Goal: Find specific page/section: Find specific page/section

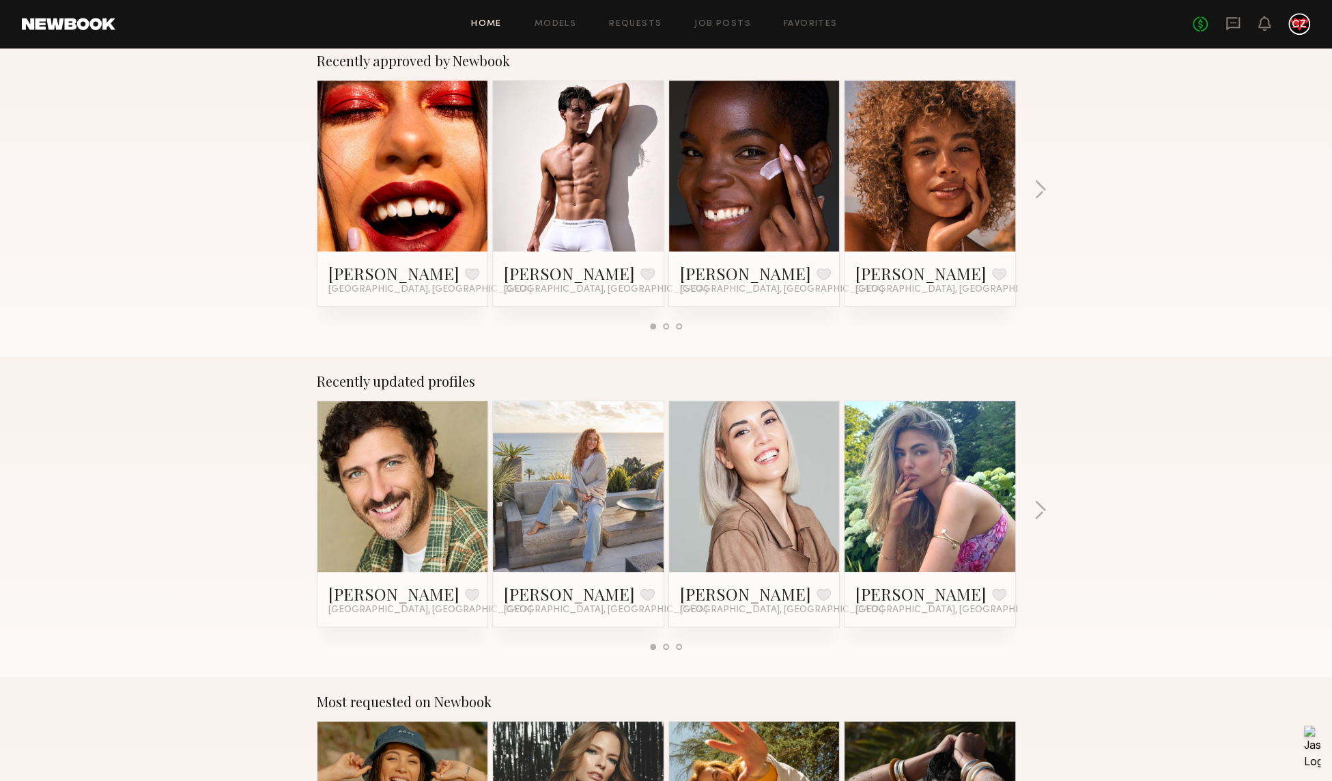
scroll to position [567, 0]
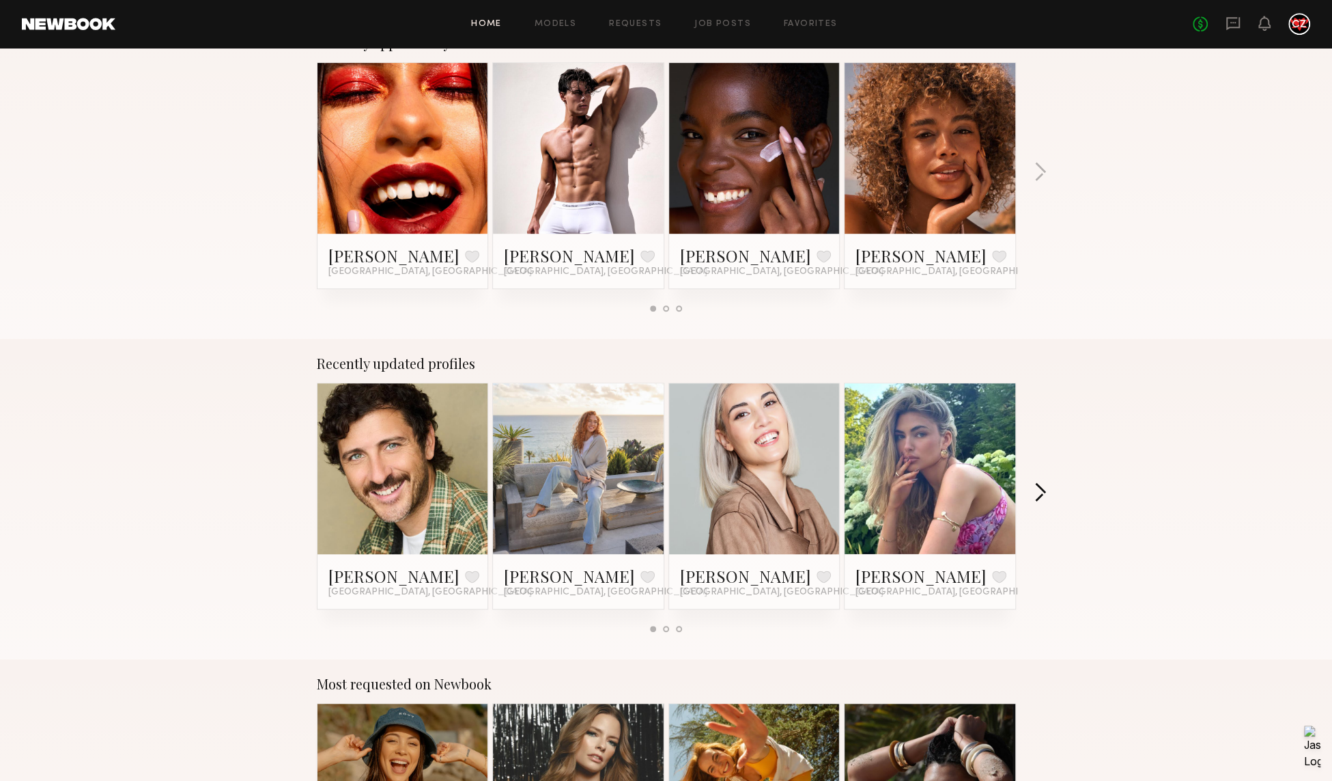
click at [1038, 490] on button "button" at bounding box center [1040, 493] width 13 height 23
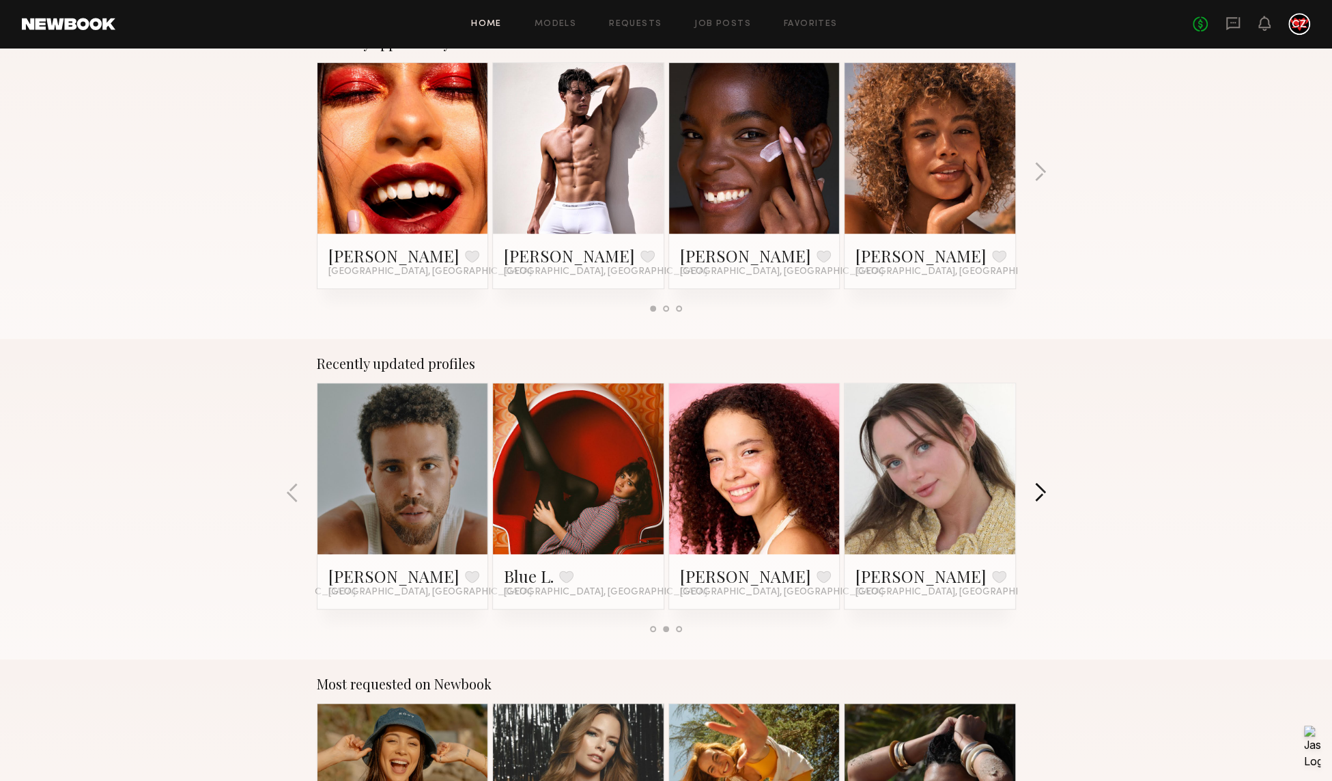
click at [1041, 491] on button "button" at bounding box center [1040, 493] width 13 height 23
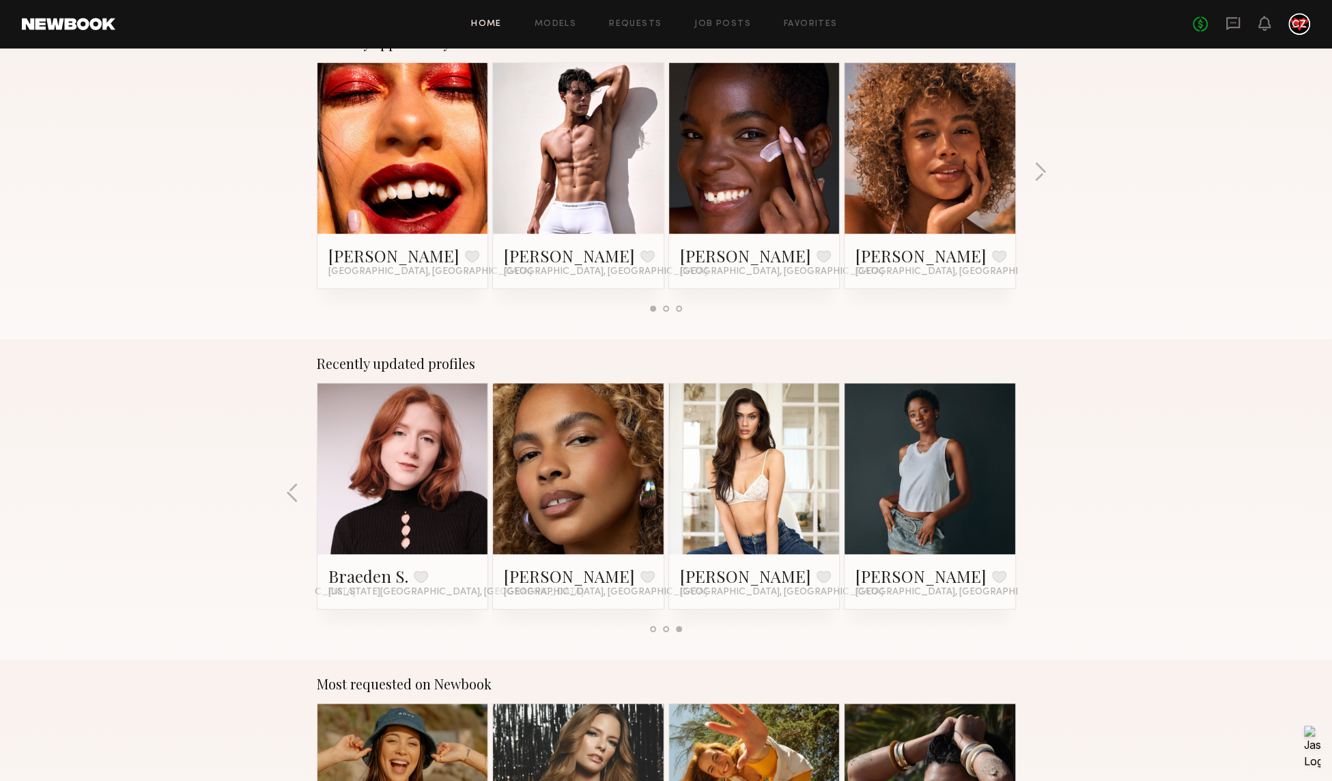
click at [1041, 491] on div "Recently updated profiles [PERSON_NAME] Favorite [GEOGRAPHIC_DATA], [GEOGRAPHIC…" at bounding box center [666, 499] width 1332 height 320
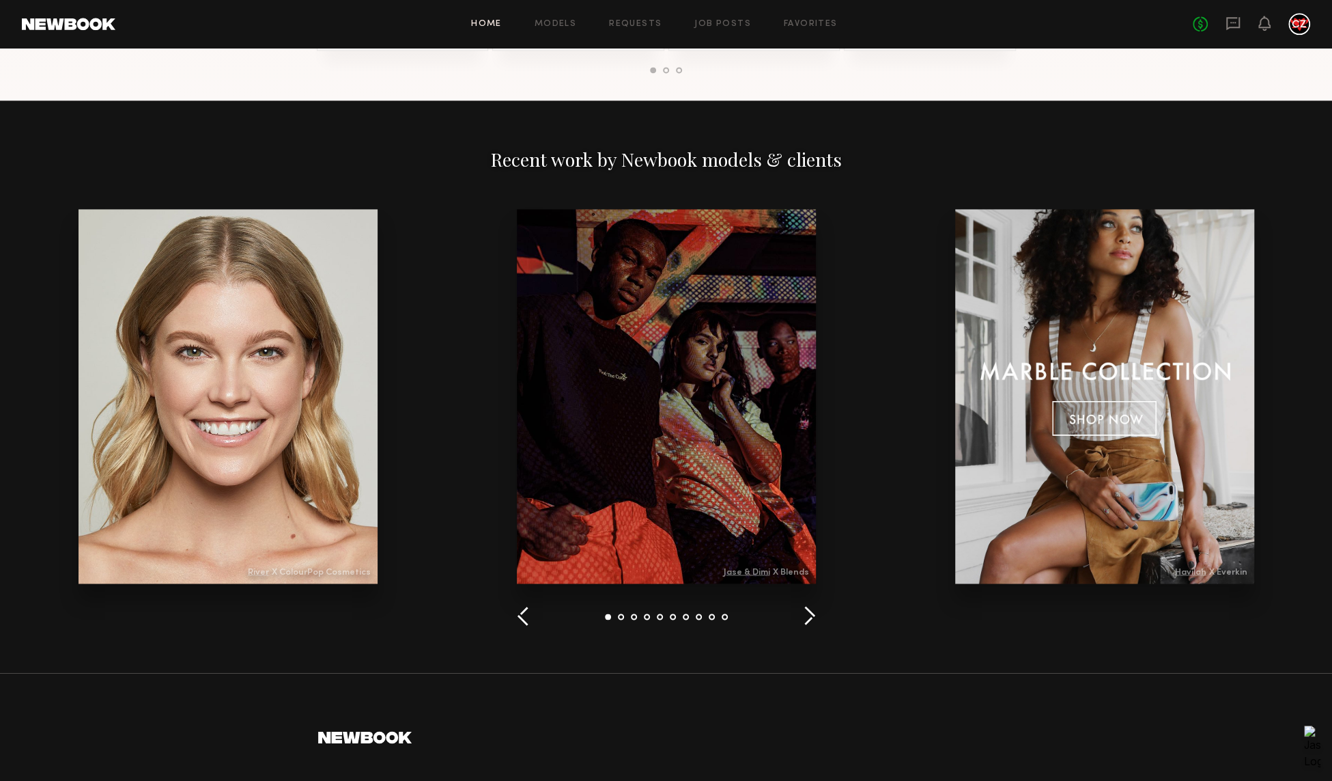
scroll to position [1452, 0]
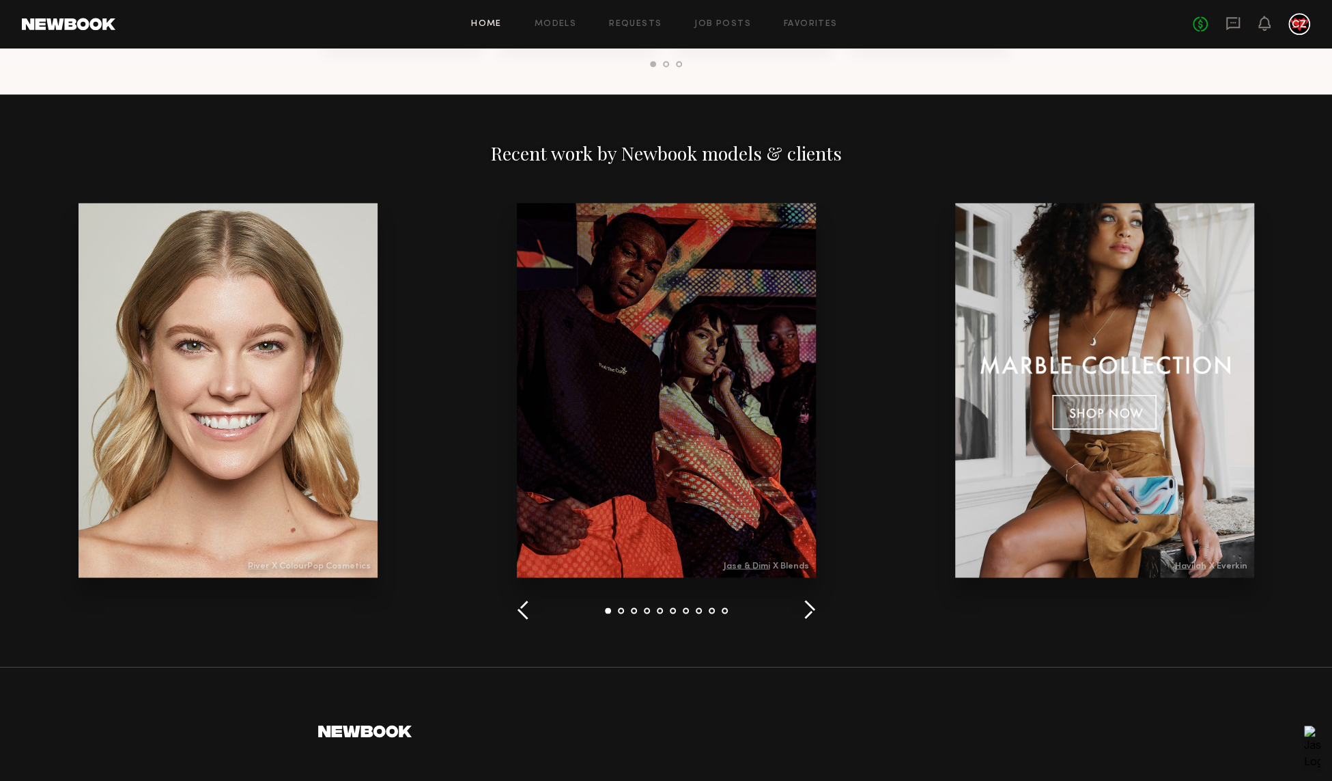
click at [809, 604] on button "button" at bounding box center [809, 610] width 13 height 23
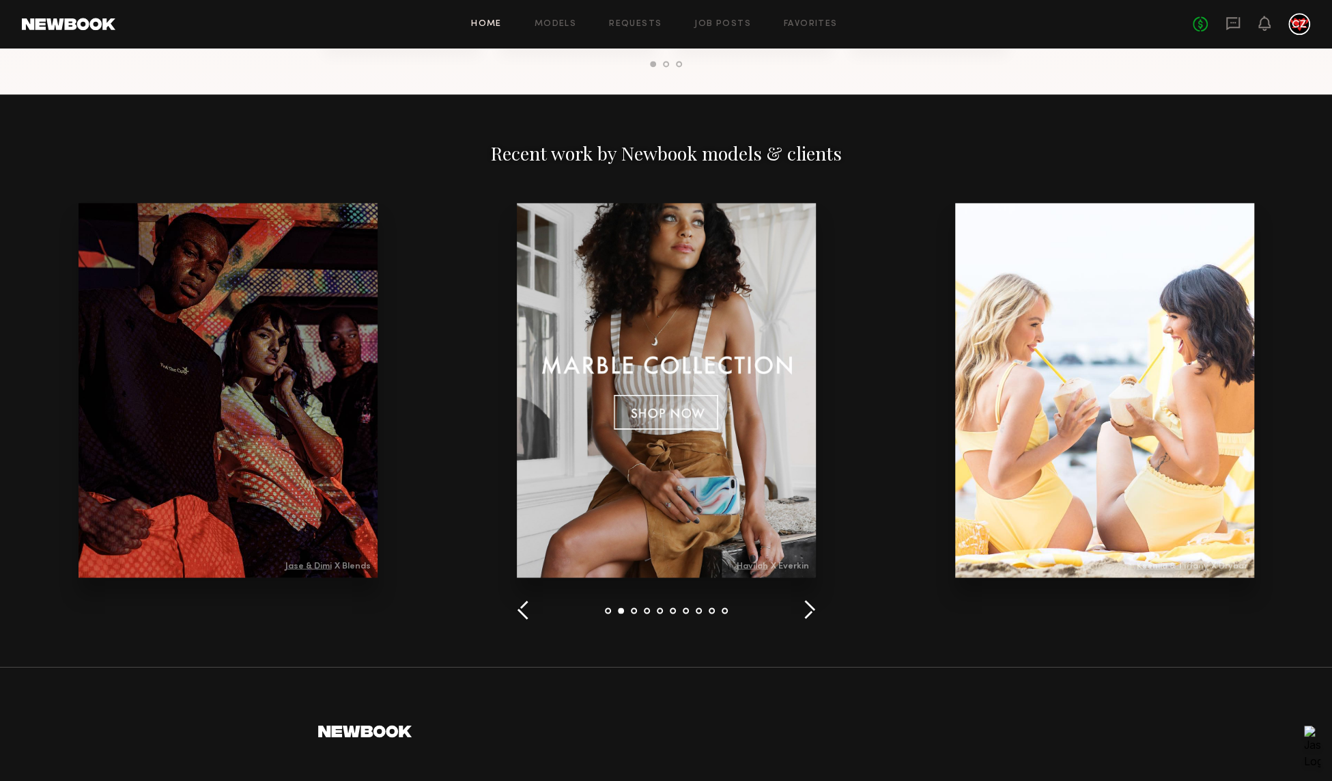
click at [810, 610] on button "button" at bounding box center [809, 610] width 13 height 23
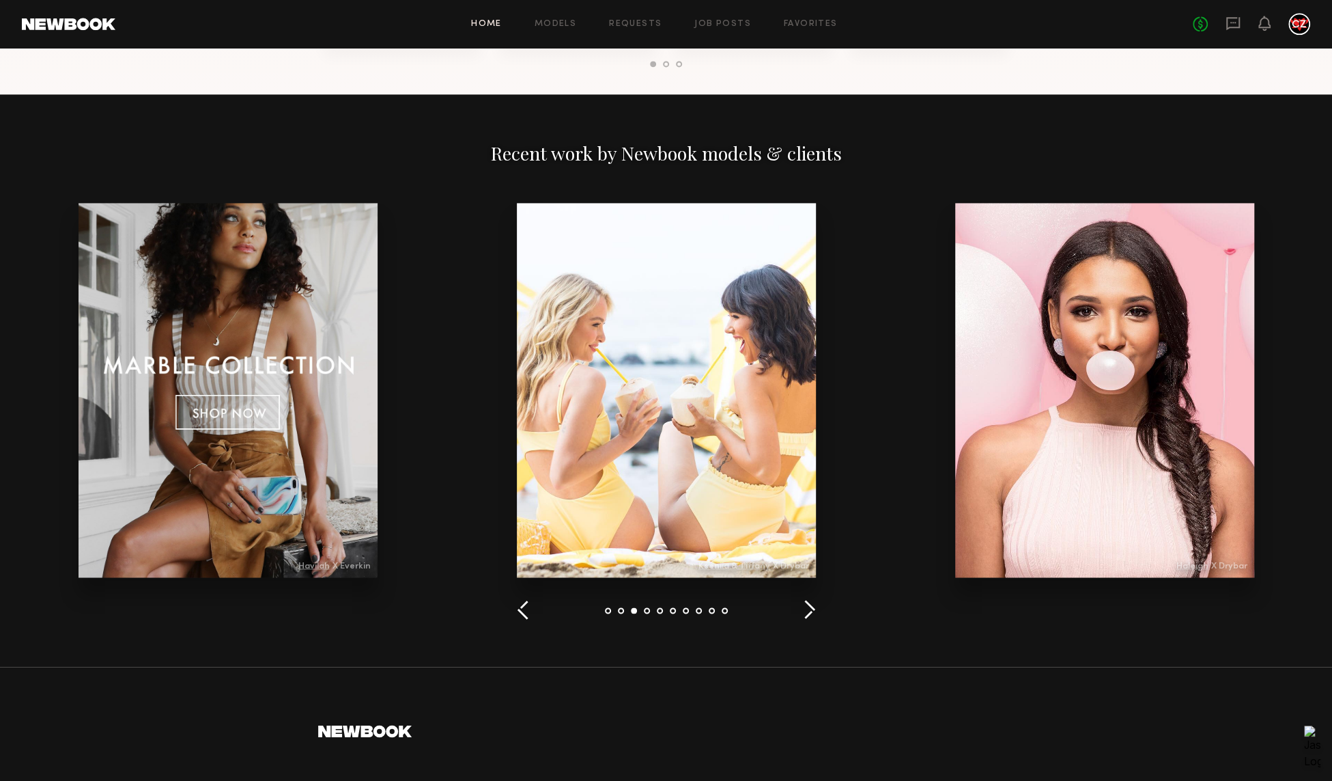
click at [810, 610] on button "button" at bounding box center [809, 610] width 13 height 23
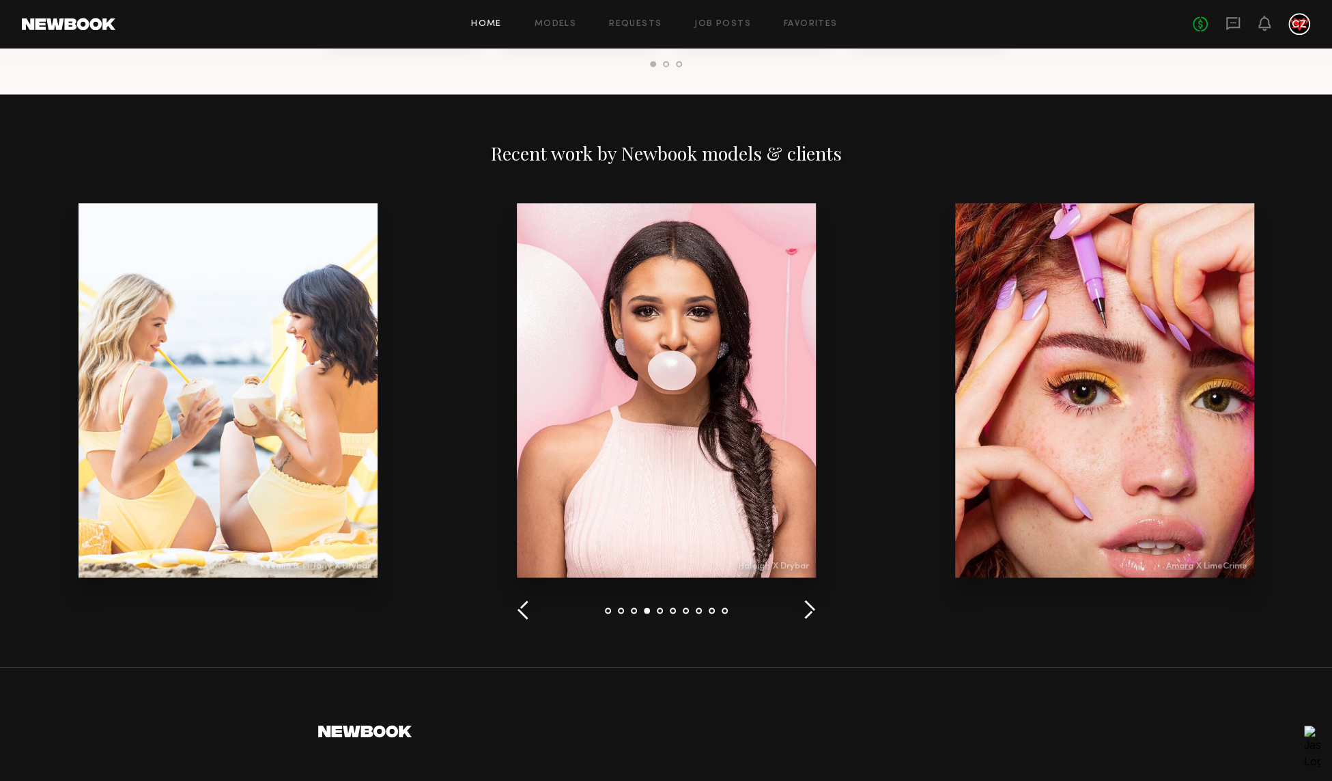
click at [810, 610] on button "button" at bounding box center [809, 610] width 13 height 23
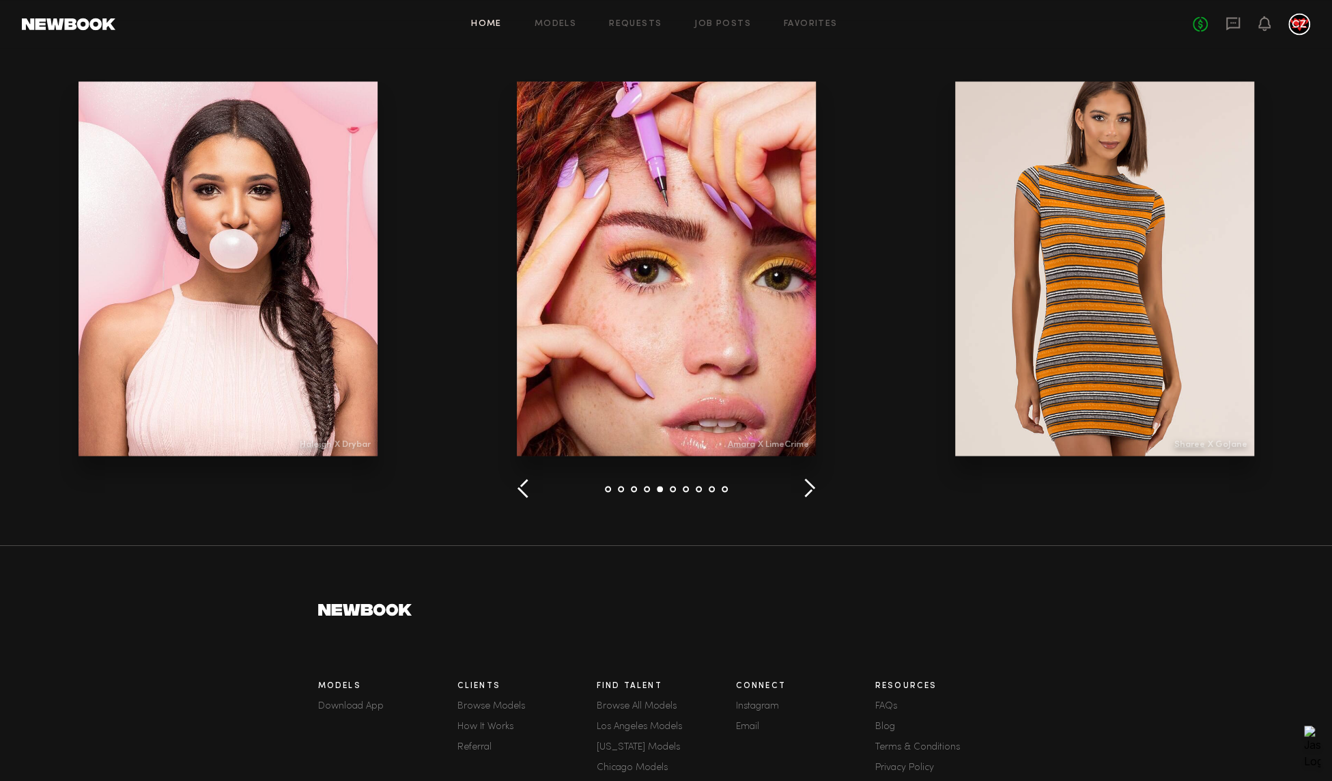
scroll to position [1705, 0]
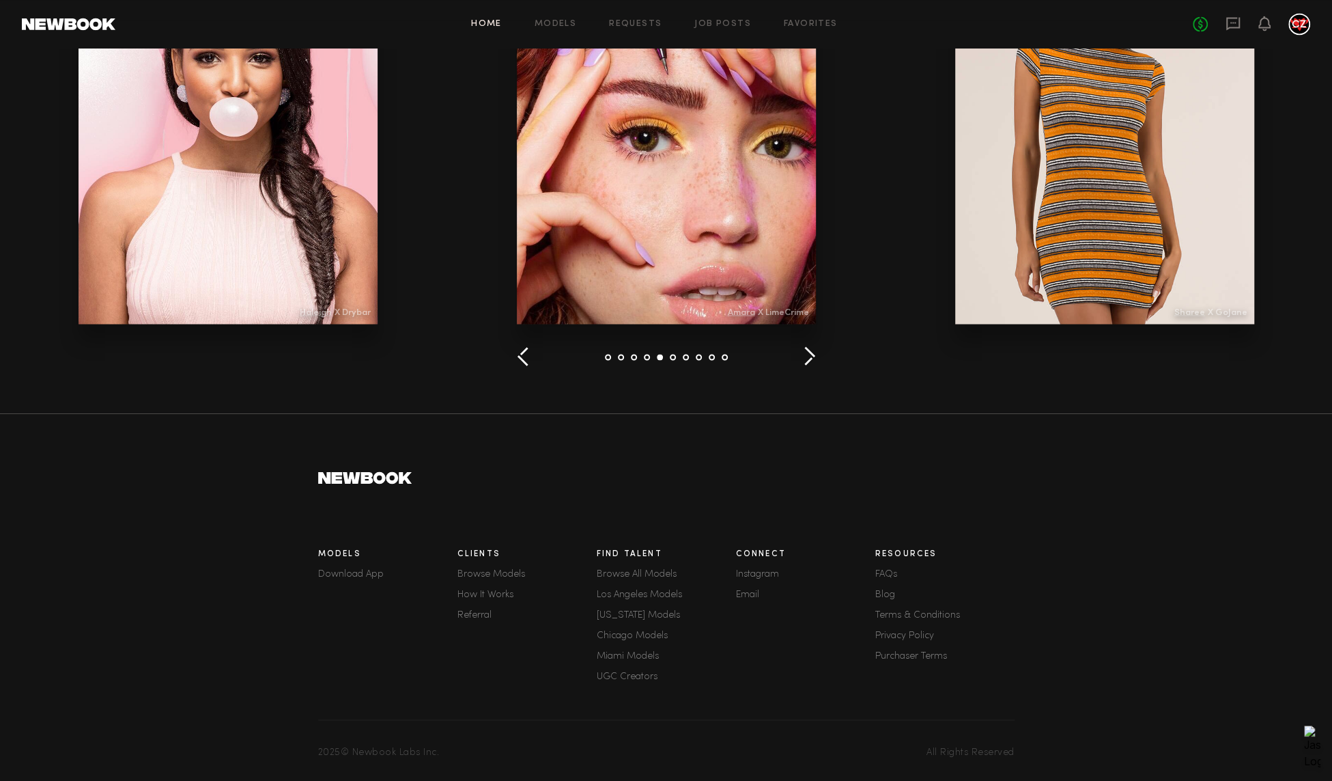
click at [660, 592] on link "Los Angeles Models" at bounding box center [666, 594] width 139 height 10
